Goal: Information Seeking & Learning: Learn about a topic

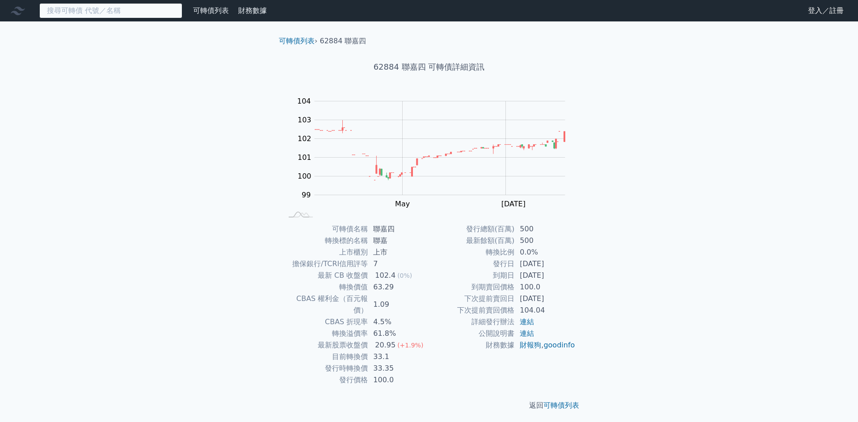
click at [125, 10] on input at bounding box center [110, 10] width 143 height 15
paste input "24762"
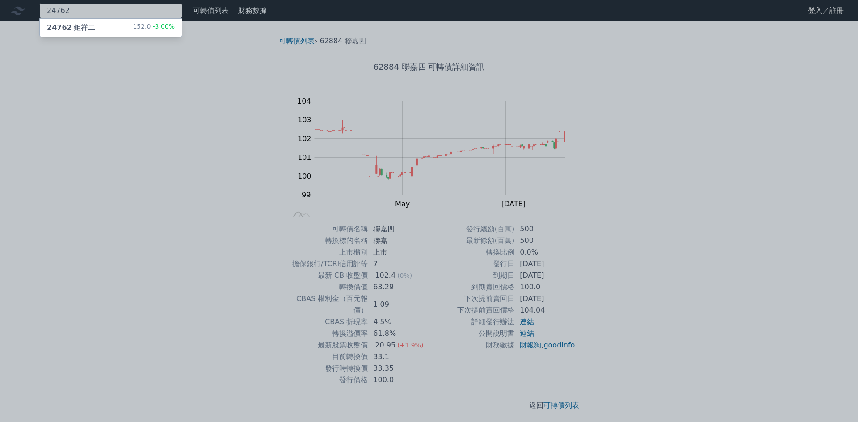
type input "24762"
click at [134, 21] on div "24762 鉅祥二 152.0 -3.00%" at bounding box center [111, 28] width 142 height 18
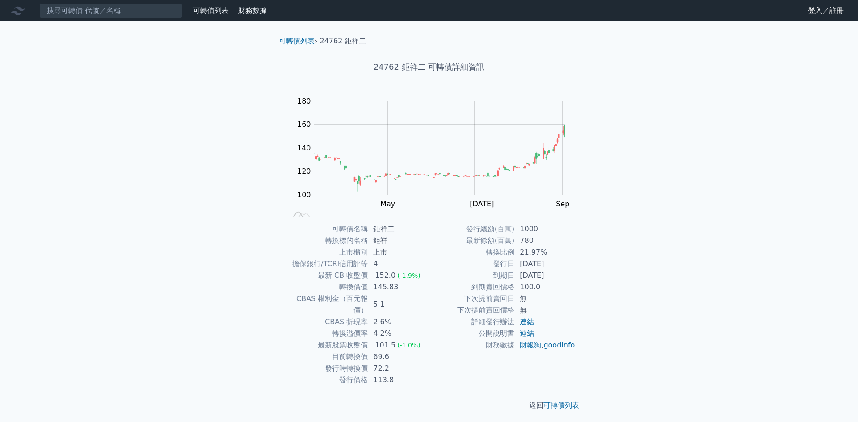
click at [380, 316] on td "2.6%" at bounding box center [398, 322] width 61 height 12
click at [383, 328] on td "4.2%" at bounding box center [398, 334] width 61 height 12
click at [380, 328] on td "4.2%" at bounding box center [398, 334] width 61 height 12
click at [381, 328] on td "4.2%" at bounding box center [398, 334] width 61 height 12
click at [409, 328] on td "4.2%" at bounding box center [398, 334] width 61 height 12
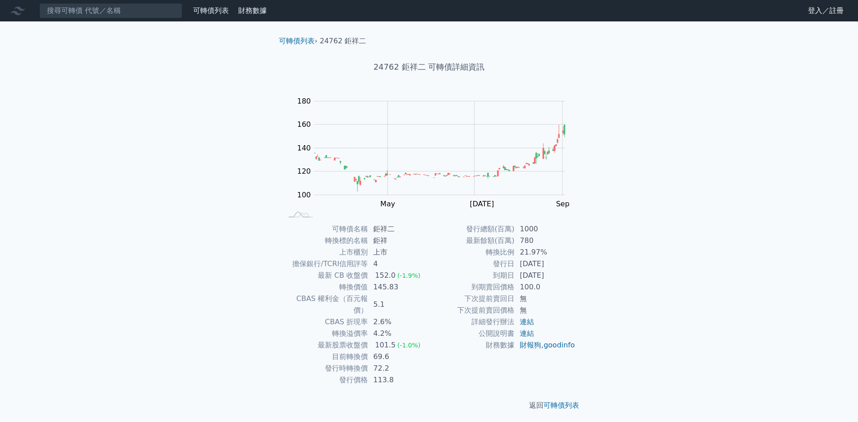
click at [383, 328] on td "4.2%" at bounding box center [398, 334] width 61 height 12
click at [392, 328] on td "4.2%" at bounding box center [398, 334] width 61 height 12
click at [380, 277] on div "152.0" at bounding box center [385, 276] width 24 height 12
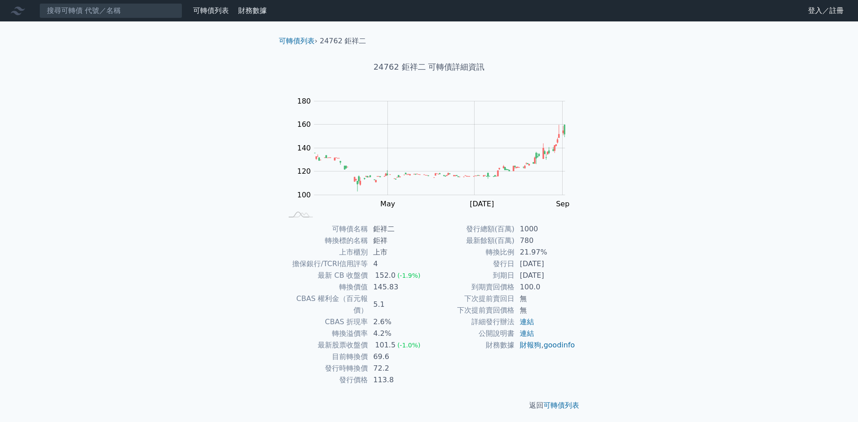
click at [398, 328] on td "4.2%" at bounding box center [398, 334] width 61 height 12
click at [382, 276] on div "152.0" at bounding box center [385, 276] width 24 height 12
click at [534, 253] on td "21.97%" at bounding box center [545, 253] width 61 height 12
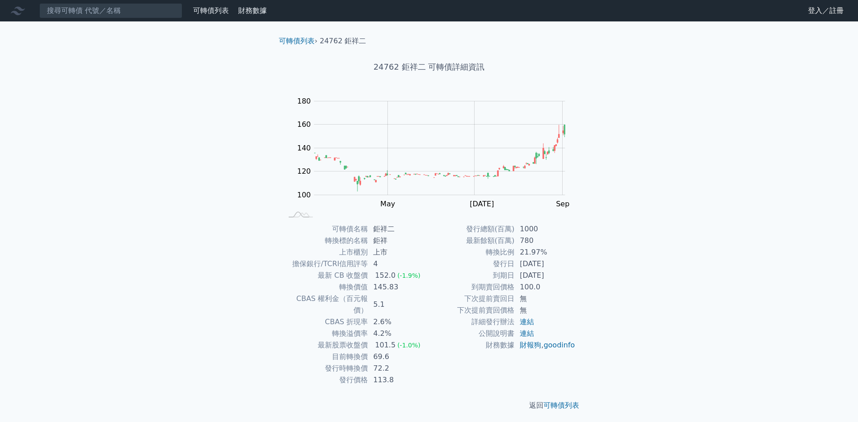
drag, startPoint x: 562, startPoint y: 248, endPoint x: 570, endPoint y: 213, distance: 35.6
click at [562, 247] on td "21.97%" at bounding box center [545, 253] width 61 height 12
